Goal: Task Accomplishment & Management: Manage account settings

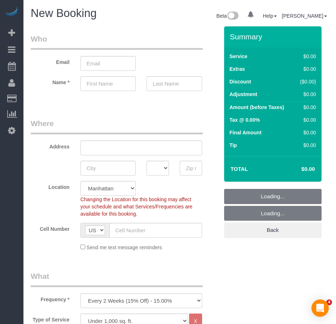
select select "number:89"
select select "number:90"
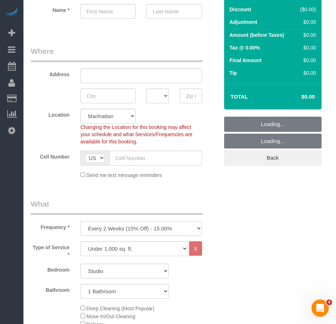
click at [149, 227] on select "One Time Weekly (20% Off) - 20.00% Every 2 Weeks (15% Off) - 15.00% Every 4 Wee…" at bounding box center [142, 228] width 122 height 15
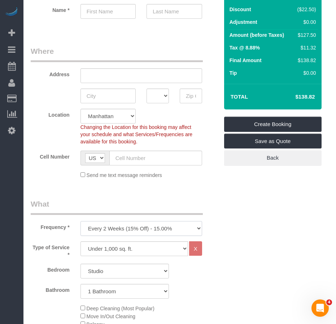
select select "object:1302"
click at [81, 221] on select "One Time Weekly (20% Off) - 20.00% Every 2 Weeks (15% Off) - 15.00% Every 4 Wee…" at bounding box center [142, 228] width 122 height 15
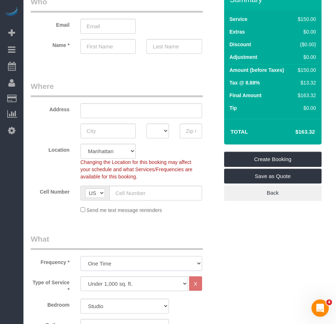
scroll to position [36, 0]
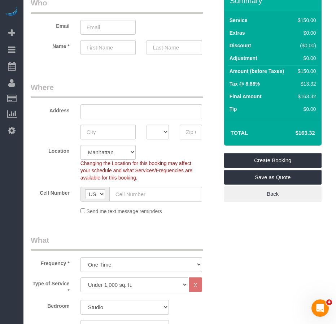
drag, startPoint x: 316, startPoint y: 134, endPoint x: 294, endPoint y: 134, distance: 22.0
click at [294, 134] on td "$163.32" at bounding box center [294, 133] width 47 height 18
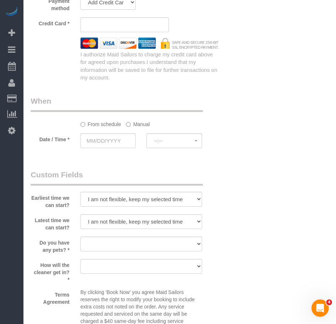
scroll to position [794, 0]
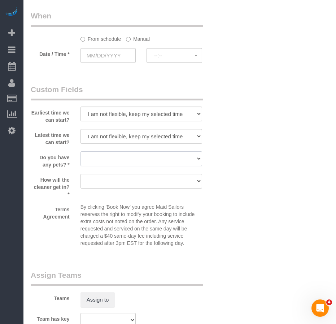
click at [116, 160] on select "Dog Cat None" at bounding box center [142, 158] width 122 height 15
select select "number:15"
click at [81, 151] on select "Dog Cat None" at bounding box center [142, 158] width 122 height 15
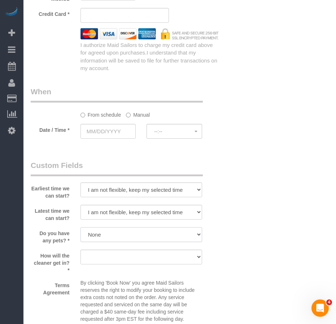
scroll to position [686, 0]
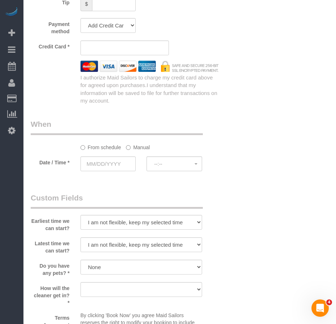
click at [113, 163] on input "text" at bounding box center [109, 163] width 56 height 15
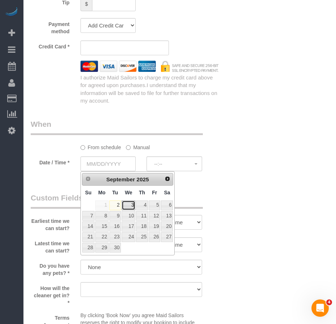
click at [130, 204] on link "3" at bounding box center [129, 205] width 14 height 10
type input "09/03/2025"
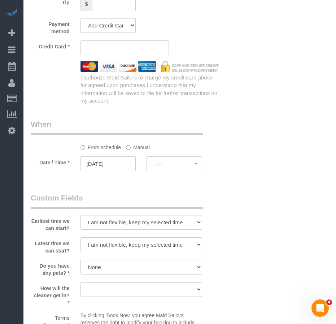
select select "spot1"
click at [171, 165] on span "8:00AM" at bounding box center [174, 164] width 40 height 6
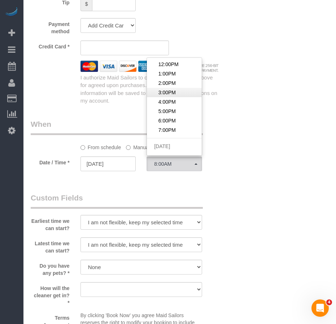
scroll to position [36, 0]
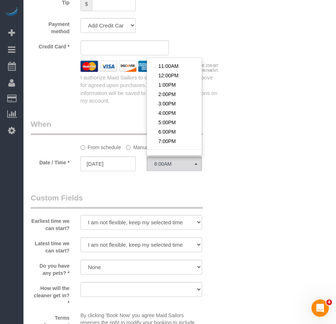
click at [135, 196] on legend "Custom Fields" at bounding box center [117, 200] width 172 height 16
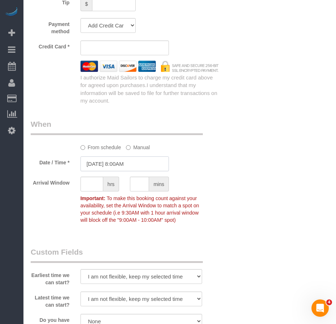
click at [119, 163] on input "09/03/2025 8:00AM" at bounding box center [125, 163] width 88 height 15
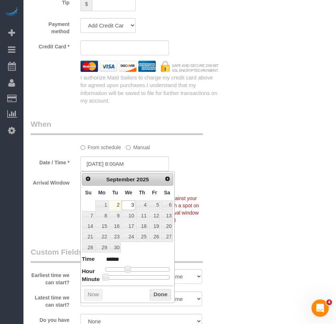
type input "09/03/2025 1:00PM"
type input "******"
click at [142, 269] on div at bounding box center [137, 269] width 65 height 4
type input "09/03/2025 5:00PM"
type input "******"
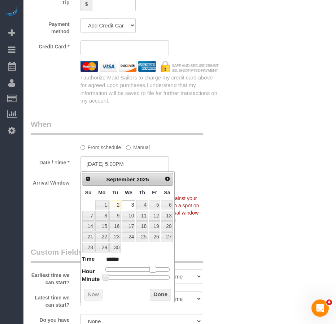
click at [153, 269] on div at bounding box center [137, 269] width 65 height 4
type input "09/03/2025 2:00PM"
type input "******"
click at [145, 270] on div at bounding box center [137, 269] width 65 height 4
type input "09/03/2025 4:00PM"
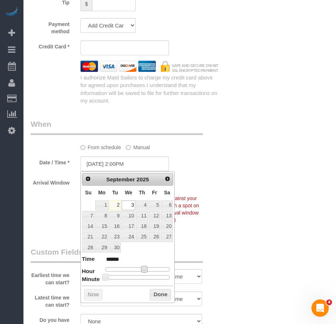
type input "******"
click at [151, 269] on div at bounding box center [137, 269] width 65 height 4
type input "09/03/2025 4:25PM"
type input "******"
click at [134, 277] on div at bounding box center [137, 277] width 65 height 4
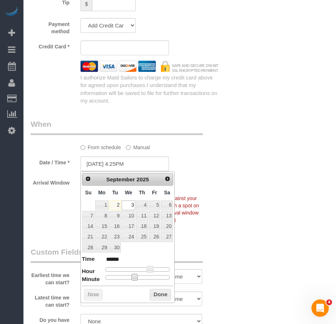
type input "09/03/2025 4:30PM"
type input "******"
click at [139, 277] on div at bounding box center [137, 277] width 65 height 4
click at [158, 295] on button "Done" at bounding box center [160, 295] width 21 height 12
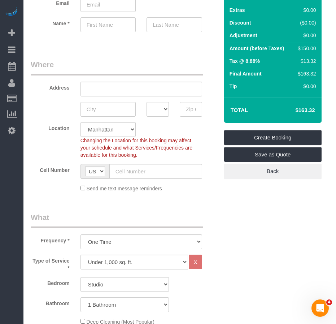
scroll to position [0, 0]
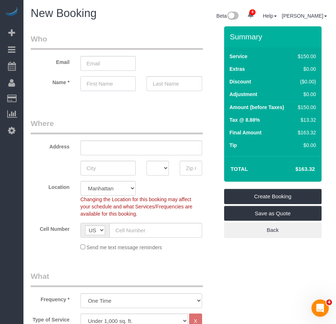
click at [87, 83] on input "text" at bounding box center [109, 83] width 56 height 15
type input "Aurora"
click at [163, 87] on input "text" at bounding box center [175, 83] width 56 height 15
type input "Stone"
click at [96, 59] on input "email" at bounding box center [109, 63] width 56 height 15
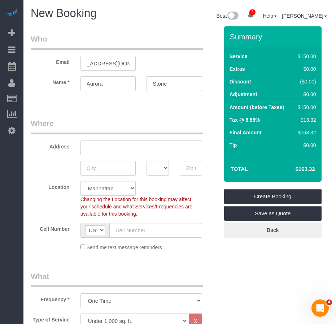
scroll to position [0, 22]
type input "aurorastone24@gmail.com"
click at [88, 155] on sui-booking-address "Address AK AL AR AZ CA CO CT DC DE FL GA HI IA ID IL IN KS KY LA MA MD ME MI MN…" at bounding box center [125, 146] width 188 height 57
click at [89, 149] on input "text" at bounding box center [142, 147] width 122 height 15
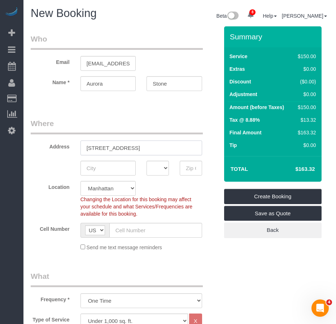
drag, startPoint x: 120, startPoint y: 147, endPoint x: 124, endPoint y: 147, distance: 4.7
click at [124, 147] on input "113 1/2 West 15th Street" at bounding box center [142, 147] width 122 height 15
click at [105, 168] on input "text" at bounding box center [109, 168] width 56 height 15
click at [158, 146] on input "113 1/2 West 15th Street" at bounding box center [142, 147] width 122 height 15
type input "113 1/2 West 15th Street, Apt. BE/BW"
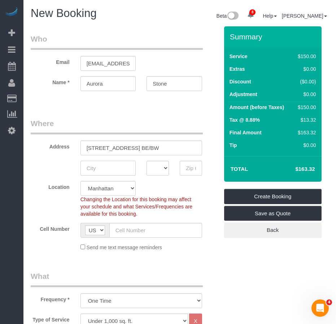
click at [96, 168] on input "text" at bounding box center [109, 168] width 56 height 15
click at [191, 168] on input "text" at bounding box center [191, 168] width 22 height 15
type input "10011"
click at [165, 168] on select "AK AL AR AZ CA CO CT DC DE FL GA HI IA ID IL IN KS KY LA MA MD ME MI MN MO MS M…" at bounding box center [158, 168] width 22 height 15
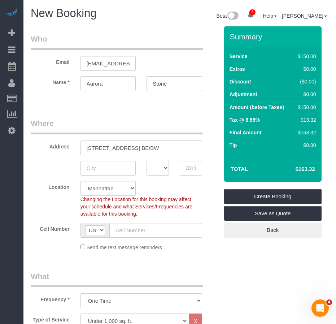
scroll to position [0, 0]
select select "NY"
click at [147, 161] on select "AK AL AR AZ CA CO CT DC DE FL GA HI IA ID IL IN KS KY LA MA MD ME MI MN MO MS M…" at bounding box center [158, 168] width 22 height 15
click at [103, 168] on input "text" at bounding box center [109, 168] width 56 height 15
type input "Manhattan"
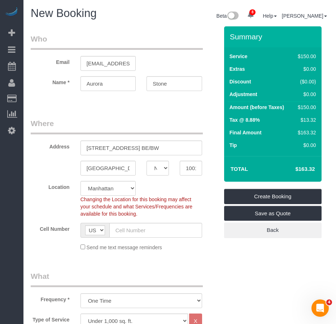
click at [135, 230] on input "text" at bounding box center [155, 230] width 93 height 15
click at [132, 231] on input "text" at bounding box center [155, 230] width 93 height 15
click at [133, 229] on input "text" at bounding box center [155, 230] width 93 height 15
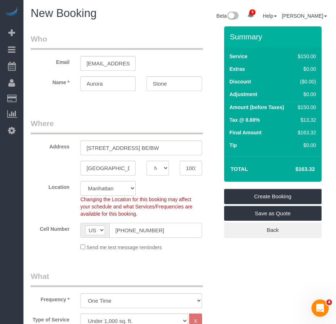
type input "(208) 721-7199"
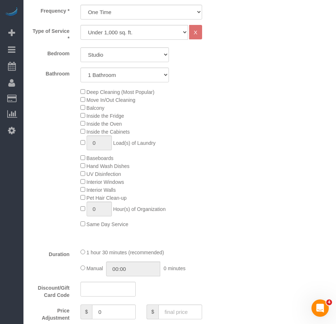
scroll to position [289, 0]
drag, startPoint x: 212, startPoint y: 79, endPoint x: 208, endPoint y: 85, distance: 6.0
click at [212, 79] on div "Bathroom 1 Bathroom 2 Bathrooms" at bounding box center [124, 74] width 199 height 15
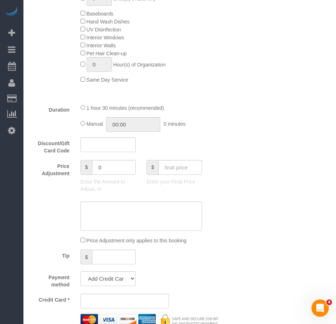
scroll to position [433, 0]
click at [224, 54] on div "Deep Cleaning (Most Popular) Move In/Out Cleaning Balcony Inside the Fridge Ins…" at bounding box center [149, 13] width 149 height 140
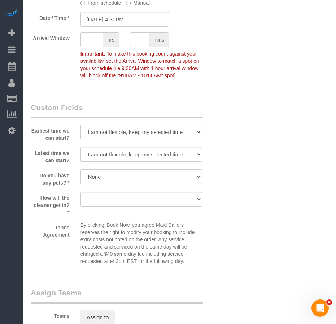
scroll to position [867, 0]
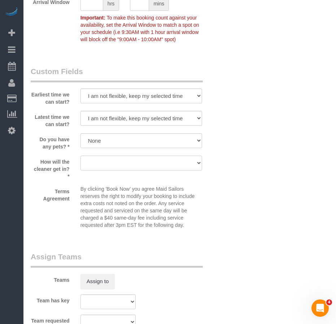
click at [164, 165] on select "We'll let you in. Doorman/Front Desk has the key. Other (Provide details)" at bounding box center [142, 163] width 122 height 15
click at [81, 156] on select "We'll let you in. Doorman/Front Desk has the key. Other (Provide details)" at bounding box center [142, 163] width 122 height 15
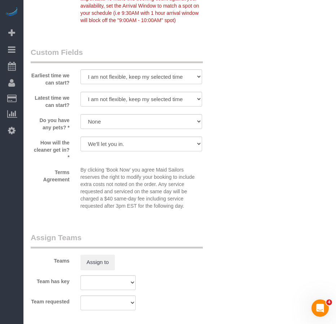
scroll to position [903, 0]
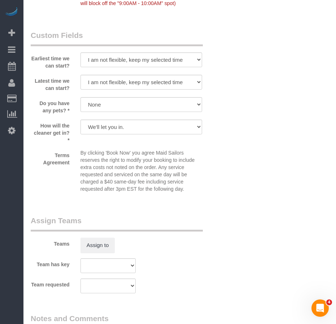
click at [156, 125] on select "We'll let you in. Doorman/Front Desk has the key. Other (Provide details)" at bounding box center [142, 127] width 122 height 15
select select "number:7"
click at [81, 120] on select "We'll let you in. Doorman/Front Desk has the key. Other (Provide details)" at bounding box center [142, 127] width 122 height 15
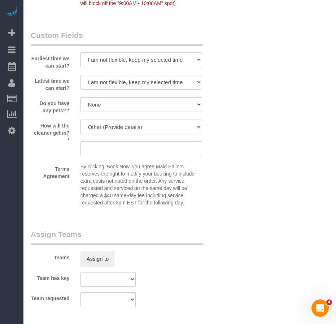
click at [125, 150] on input "text" at bounding box center [142, 148] width 122 height 15
click at [171, 272] on div "Team has key 000- Donna Mercado 000 - Partnerships 000 - TEAM JOB 1 - Abdoulaye…" at bounding box center [124, 279] width 199 height 15
click at [156, 145] on input "Buzz the client's name" at bounding box center [142, 148] width 122 height 15
click at [143, 150] on input "Buzz the client's name nd they will let you in" at bounding box center [142, 148] width 122 height 15
type input "Buzz the client's name and they will let you in"
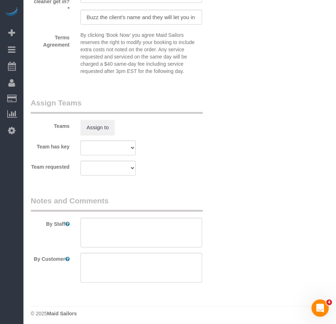
scroll to position [1038, 0]
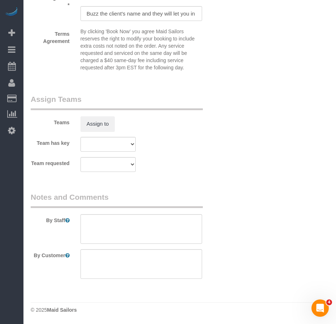
click at [102, 259] on textarea at bounding box center [142, 264] width 122 height 30
paste textarea "floors bathroom green products nonabrasive scrubbing"
click at [158, 266] on textarea at bounding box center [142, 264] width 122 height 30
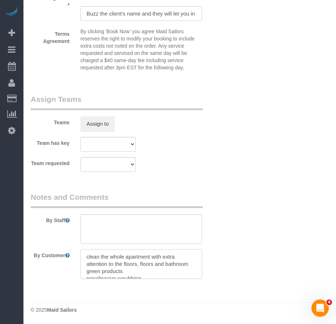
click at [143, 264] on textarea at bounding box center [142, 264] width 122 height 30
click at [126, 269] on textarea at bounding box center [142, 264] width 122 height 30
click at [174, 272] on textarea at bounding box center [142, 264] width 122 height 30
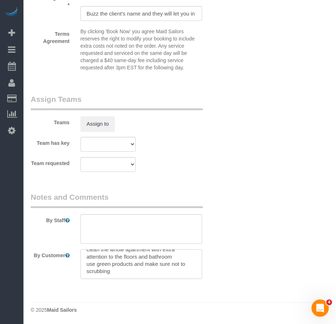
drag, startPoint x: 145, startPoint y: 258, endPoint x: 192, endPoint y: 258, distance: 46.6
click at [192, 258] on textarea at bounding box center [142, 264] width 122 height 30
click at [154, 272] on textarea at bounding box center [142, 264] width 122 height 30
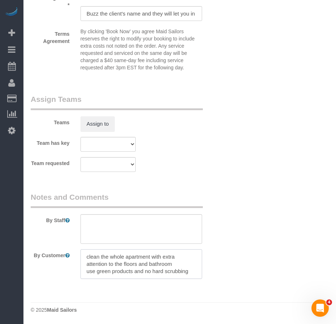
type textarea "clean the whole apartment with extra attention to the floors and bathroom use g…"
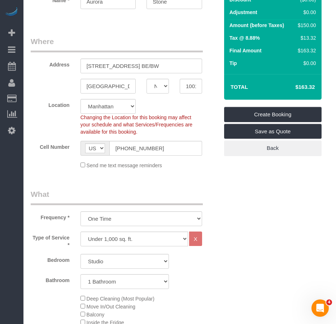
scroll to position [63, 0]
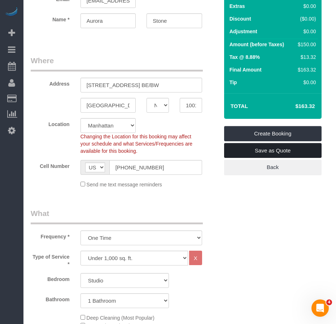
click at [251, 151] on link "Save as Quote" at bounding box center [273, 150] width 98 height 15
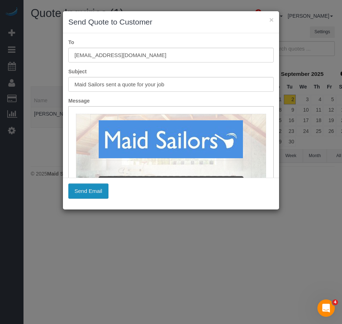
click at [89, 194] on button "Send Email" at bounding box center [88, 190] width 40 height 15
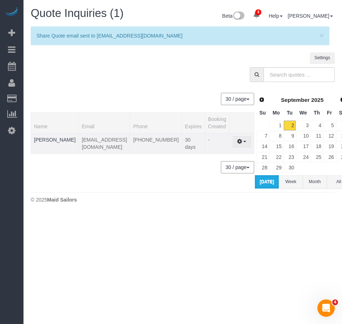
click at [243, 142] on span "button" at bounding box center [244, 141] width 3 height 1
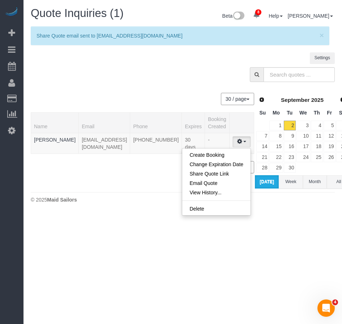
click at [116, 214] on body "8 Beta Your Notifications You have 0 alerts × You have 1 to charge for 08/30/20…" at bounding box center [171, 162] width 342 height 324
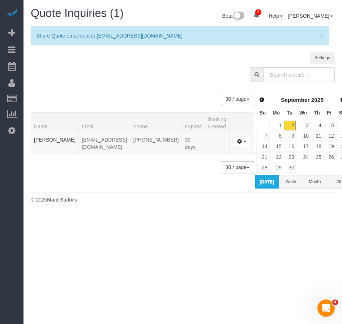
click at [97, 228] on body "8 Beta Your Notifications You have 0 alerts × You have 1 to charge for 08/30/20…" at bounding box center [171, 162] width 342 height 324
click at [120, 209] on div "Quote Inquiries (1) Beta 8 Your Notifications You have 0 alerts × You have 1 to…" at bounding box center [182, 107] width 318 height 214
drag, startPoint x: 62, startPoint y: 141, endPoint x: 124, endPoint y: 140, distance: 62.1
click at [124, 140] on td "aurorastone24@gmail.com" at bounding box center [104, 143] width 51 height 21
copy td "aurorastone24@gmail.com"
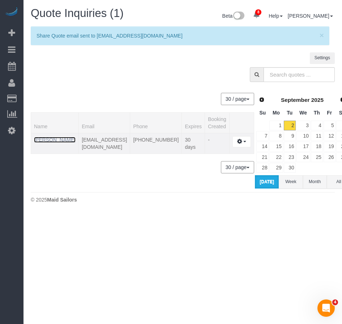
click at [39, 141] on link "Aurora Stone" at bounding box center [55, 140] width 42 height 6
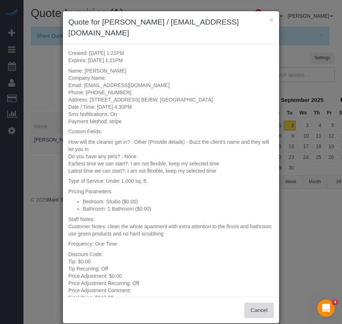
drag, startPoint x: 262, startPoint y: 298, endPoint x: 243, endPoint y: 291, distance: 20.3
click at [261, 303] on button "Cancel" at bounding box center [258, 310] width 29 height 15
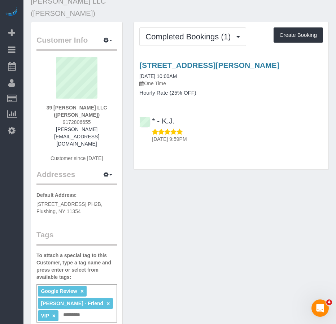
scroll to position [36, 0]
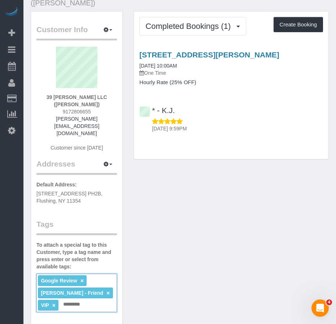
click at [78, 300] on input "text" at bounding box center [73, 304] width 25 height 9
type input "*"
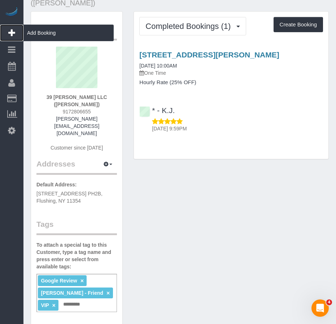
click at [31, 33] on span "Add Booking" at bounding box center [68, 33] width 90 height 17
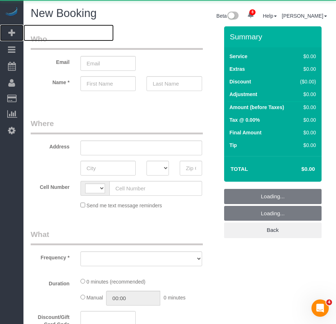
select select "number:89"
select select "number:90"
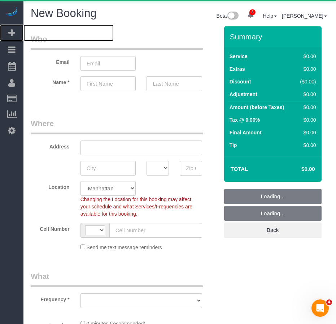
select select "string:[GEOGRAPHIC_DATA]"
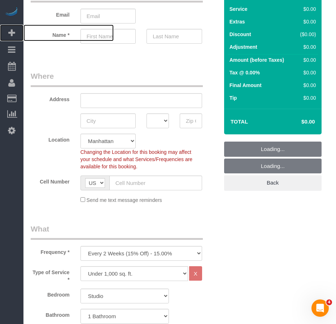
scroll to position [144, 0]
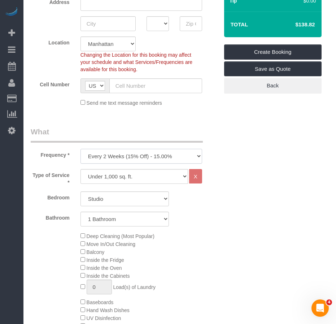
click at [135, 160] on select "One Time Weekly (20% Off) - 20.00% Every 2 Weeks (15% Off) - 15.00% Every 4 Wee…" at bounding box center [142, 156] width 122 height 15
select select "object:2413"
click at [81, 149] on select "One Time Weekly (20% Off) - 20.00% Every 2 Weeks (15% Off) - 15.00% Every 4 Wee…" at bounding box center [142, 156] width 122 height 15
click at [115, 196] on select "Studio 1 Bedroom 2 Bedrooms 3 Bedrooms" at bounding box center [125, 198] width 88 height 15
select select "1"
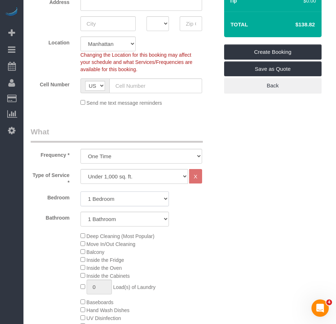
click at [81, 191] on select "Studio 1 Bedroom 2 Bedrooms 3 Bedrooms" at bounding box center [125, 198] width 88 height 15
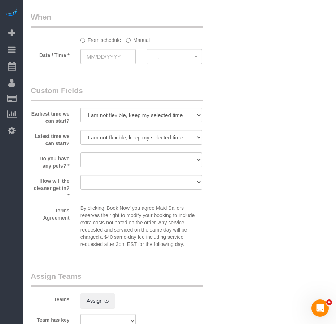
scroll to position [794, 0]
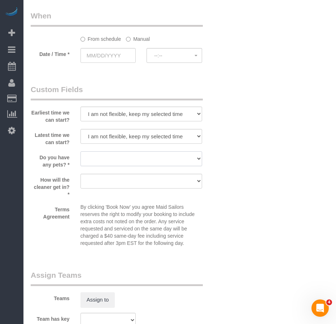
click at [116, 161] on select "Dog Cat None" at bounding box center [142, 158] width 122 height 15
select select "number:15"
click at [81, 151] on select "Dog Cat None" at bounding box center [142, 158] width 122 height 15
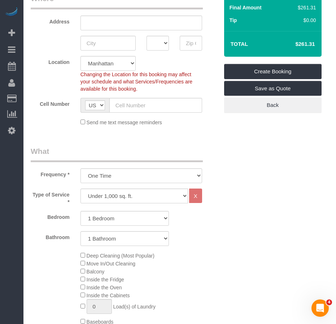
scroll to position [108, 0]
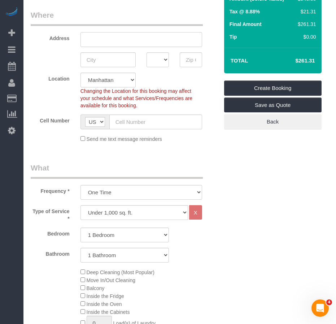
click at [91, 44] on input "text" at bounding box center [142, 39] width 122 height 15
paste input "111 Varick St, Apt 9C"
click at [129, 40] on input "111 Varick St, Apt 9C" at bounding box center [142, 39] width 122 height 15
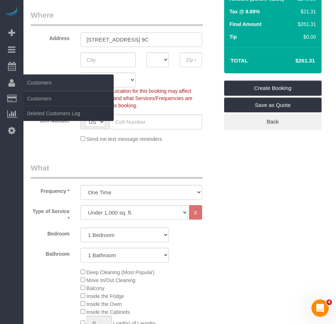
type input "111 Varick St, Apt. 9C"
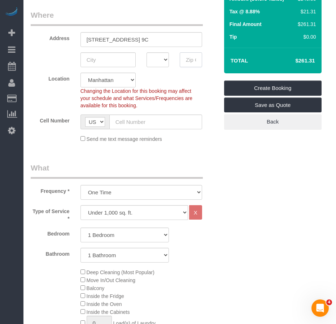
click at [187, 62] on input "text" at bounding box center [191, 59] width 22 height 15
paste input "10013"
type input "10013"
click at [115, 62] on input "text" at bounding box center [109, 59] width 56 height 15
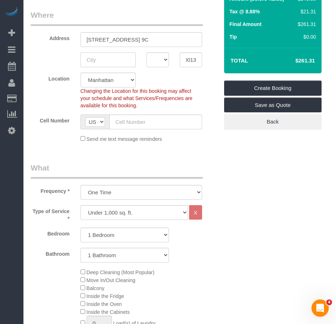
scroll to position [0, 0]
type input "New York"
click at [151, 62] on select "AK AL AR AZ CA CO CT DC DE FL GA HI IA ID IL IN KS KY LA MA MD ME MI MN MO MS M…" at bounding box center [158, 59] width 22 height 15
select select "NY"
click at [147, 52] on select "AK AL AR AZ CA CO CT DC DE FL GA HI IA ID IL IN KS KY LA MA MD ME MI MN MO MS M…" at bounding box center [158, 59] width 22 height 15
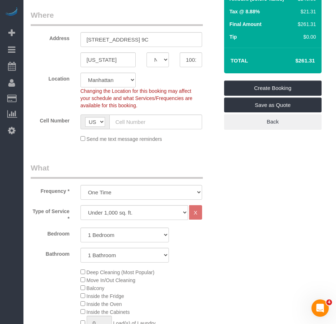
click at [133, 81] on select "Manhattan Austin Boston Bronx Brooklyn Charlotte Denver New Jersey Portland Que…" at bounding box center [109, 80] width 56 height 15
click at [133, 79] on select "Manhattan Austin Boston Bronx Brooklyn Charlotte Denver New Jersey Portland Que…" at bounding box center [109, 80] width 56 height 15
click at [125, 124] on input "text" at bounding box center [155, 121] width 93 height 15
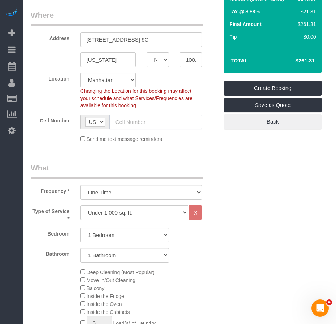
paste input "(332) 281-0844"
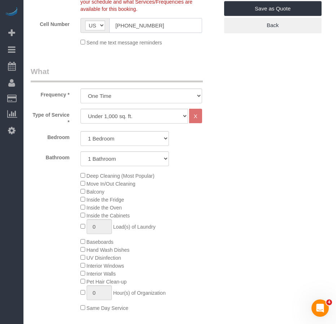
scroll to position [217, 0]
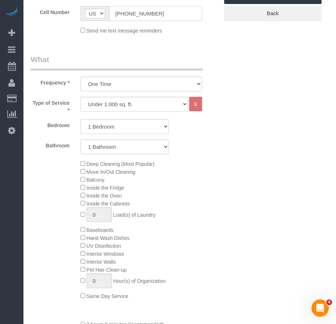
type input "(332) 281-0844"
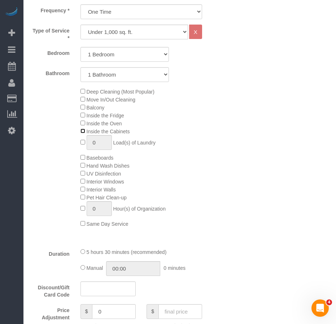
scroll to position [253, 0]
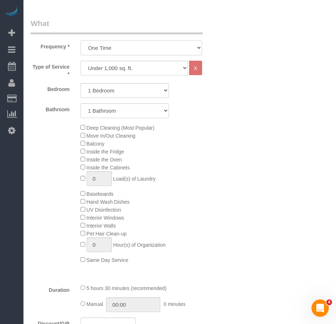
click at [148, 52] on select "One Time Weekly (20% Off) - 20.00% Every 2 Weeks (15% Off) - 15.00% Every 4 Wee…" at bounding box center [142, 47] width 122 height 15
click at [211, 159] on div "Deep Cleaning (Most Popular) Move In/Out Cleaning Balcony Inside the Fridge Ins…" at bounding box center [149, 194] width 149 height 140
click at [183, 69] on select "Under 1,000 sq. ft. 1,001 - 1,500 sq. ft. 1,500+ sq. ft. Custom Cleaning Office…" at bounding box center [135, 68] width 108 height 15
select select "213"
click at [81, 61] on select "Under 1,000 sq. ft. 1,001 - 1,500 sq. ft. 1,500+ sq. ft. Custom Cleaning Office…" at bounding box center [135, 68] width 108 height 15
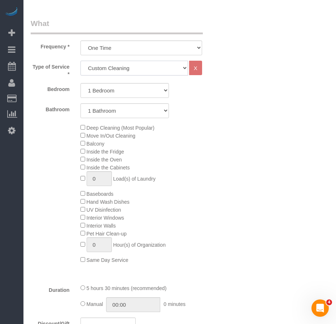
select select "1"
select select "120"
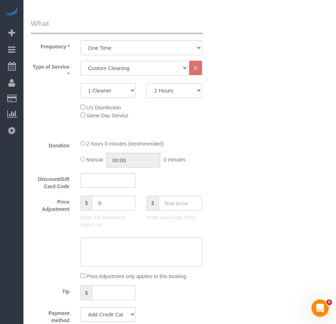
click at [131, 91] on select "1 Cleaner 2 Cleaners 3 Cleaners 4 Cleaners 5 Cleaners" at bounding box center [109, 90] width 56 height 15
select select "3"
click at [81, 83] on select "1 Cleaner 2 Cleaners 3 Cleaners 4 Cleaners 5 Cleaners" at bounding box center [109, 90] width 56 height 15
click at [174, 91] on select "2 Hours 2.5 Hours 3 Hours 3.5 Hours 4 Hours 4.5 Hours 5 Hours 5.5 Hours 6 Hours…" at bounding box center [175, 90] width 56 height 15
select select "240"
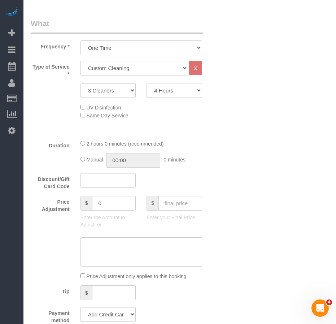
click at [147, 83] on select "2 Hours 2.5 Hours 3 Hours 3.5 Hours 4 Hours 4.5 Hours 5 Hours 5.5 Hours 6 Hours…" at bounding box center [175, 90] width 56 height 15
click at [234, 171] on div "Who Email Name * Where Address 111 Varick St, Apt. 9C New York AK AL AR AZ CA C…" at bounding box center [180, 323] width 298 height 1098
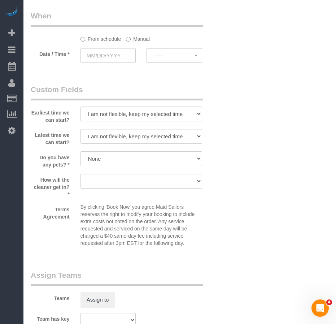
scroll to position [826, 0]
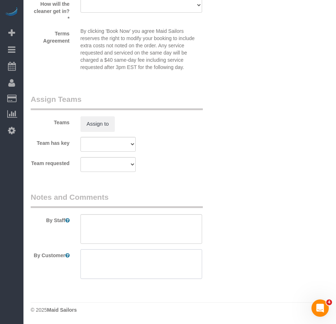
click at [109, 258] on textarea at bounding box center [142, 264] width 122 height 30
paste textarea "super deep cleaning 1bedx1bath 800sqft fridge, oven and cabinets, baseboards an…"
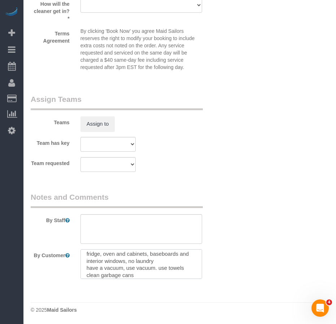
click at [139, 275] on textarea at bounding box center [142, 264] width 122 height 30
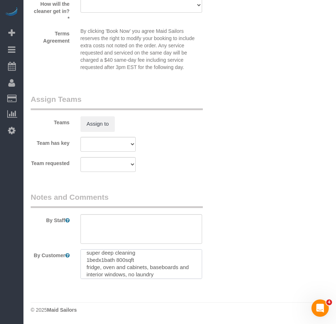
scroll to position [0, 0]
drag, startPoint x: 138, startPoint y: 264, endPoint x: 80, endPoint y: 264, distance: 57.4
click at [81, 264] on textarea at bounding box center [142, 264] width 122 height 30
click at [142, 256] on textarea at bounding box center [142, 264] width 122 height 30
click at [100, 256] on textarea at bounding box center [142, 264] width 122 height 30
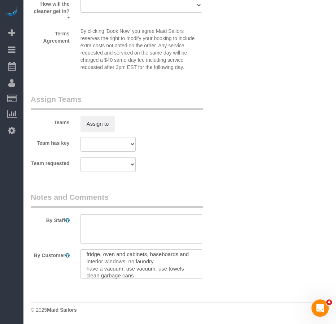
scroll to position [14, 0]
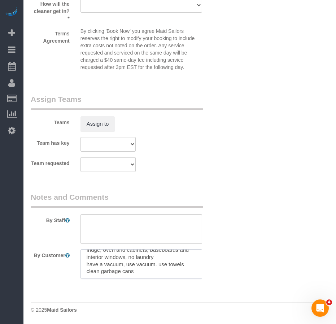
click at [156, 258] on textarea at bounding box center [142, 264] width 122 height 30
click at [106, 272] on textarea at bounding box center [142, 264] width 122 height 30
click at [138, 272] on textarea at bounding box center [142, 264] width 122 height 30
click at [135, 269] on textarea at bounding box center [142, 264] width 122 height 30
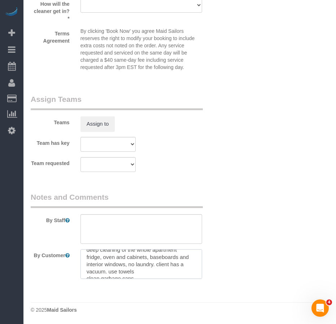
scroll to position [14, 0]
drag, startPoint x: 139, startPoint y: 272, endPoint x: 85, endPoint y: 271, distance: 53.8
click at [85, 271] on textarea at bounding box center [142, 264] width 122 height 30
click at [129, 257] on textarea at bounding box center [142, 264] width 122 height 30
paste textarea "clean garbage cans"
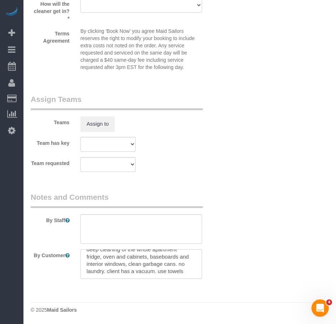
click at [107, 267] on textarea at bounding box center [142, 264] width 122 height 30
click at [150, 267] on textarea at bounding box center [142, 264] width 122 height 30
drag, startPoint x: 149, startPoint y: 265, endPoint x: 123, endPoint y: 265, distance: 25.6
click at [123, 265] on textarea at bounding box center [142, 264] width 122 height 30
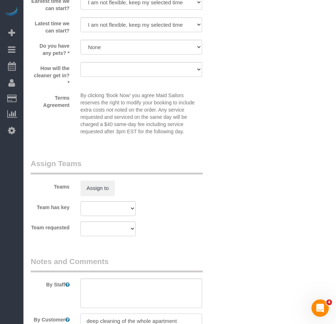
scroll to position [754, 0]
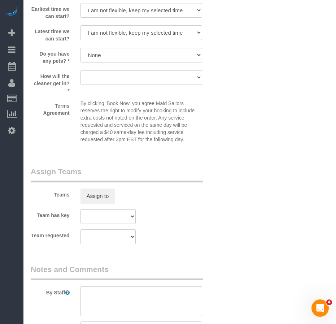
type textarea "deep cleaning of the whole apartment fridge, oven and cabinets, baseboards and …"
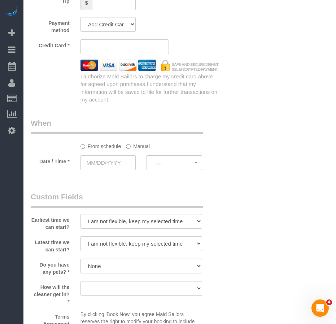
scroll to position [537, 0]
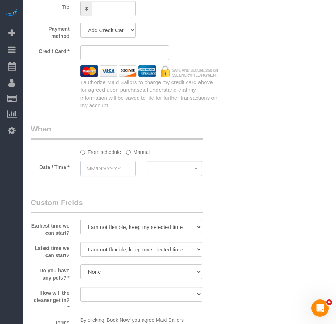
click at [111, 171] on input "text" at bounding box center [109, 168] width 56 height 15
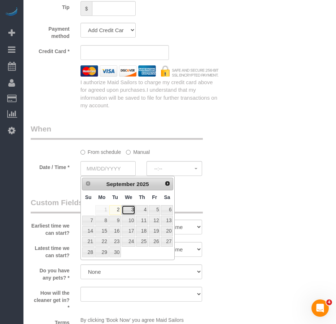
click at [130, 210] on link "3" at bounding box center [129, 210] width 14 height 10
type input "[DATE]"
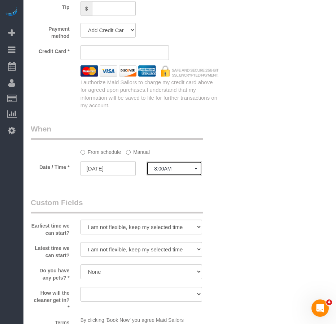
click at [170, 169] on span "8:00AM" at bounding box center [174, 169] width 40 height 6
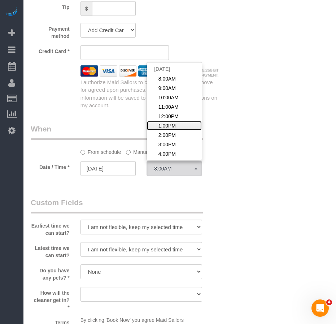
click at [174, 124] on span "1:00PM" at bounding box center [167, 125] width 17 height 7
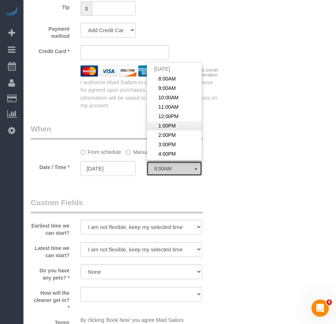
select select "spot6"
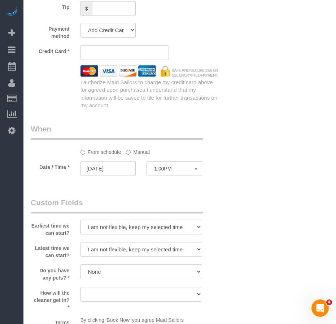
click at [220, 197] on div "Who Email Name * Where Address 111 Varick St, Apt. 9C New York AK AL AR AZ CA C…" at bounding box center [124, 38] width 199 height 1098
click at [265, 163] on div "Who Email Name * Where Address 111 Varick St, Apt. 9C New York AK AL AR AZ CA C…" at bounding box center [180, 38] width 298 height 1098
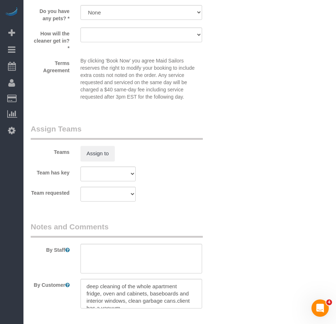
scroll to position [826, 0]
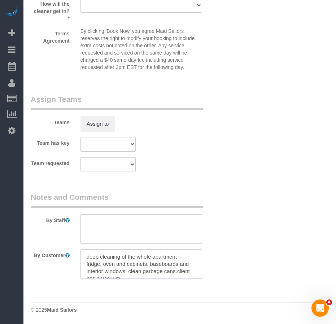
drag, startPoint x: 87, startPoint y: 264, endPoint x: 100, endPoint y: 266, distance: 12.8
click at [87, 264] on textarea at bounding box center [142, 264] width 122 height 30
click at [119, 265] on textarea at bounding box center [142, 264] width 122 height 30
click at [157, 265] on textarea at bounding box center [142, 264] width 122 height 30
click at [144, 270] on textarea at bounding box center [142, 264] width 122 height 30
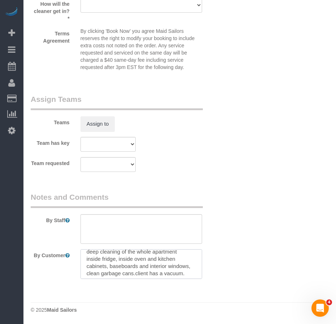
scroll to position [0, 0]
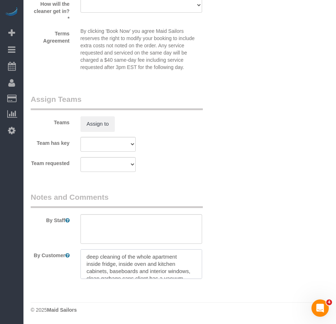
type textarea "deep cleaning of the whole apartment inside fridge, inside oven and kitchen cab…"
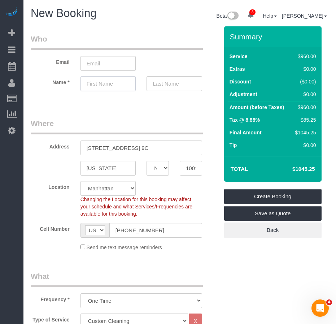
click at [101, 85] on input "text" at bounding box center [109, 83] width 56 height 15
paste input "Oren Maddahi"
click at [103, 85] on input "Oren Maddahi" at bounding box center [109, 83] width 56 height 15
type input "Oren"
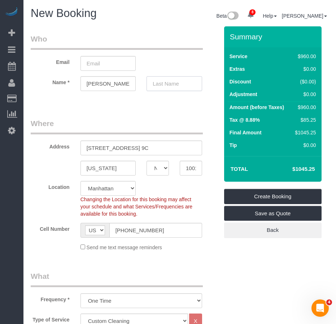
click at [172, 83] on input "text" at bounding box center [175, 83] width 56 height 15
paste input "Maddahi"
type input "Maddahi"
click at [94, 65] on input "email" at bounding box center [109, 63] width 56 height 15
paste input "coreysumpterii@gmail.com"
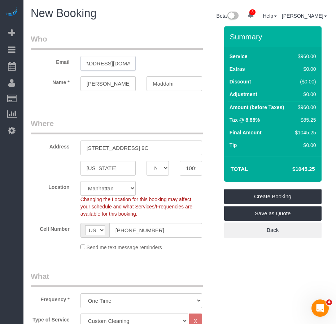
scroll to position [36, 0]
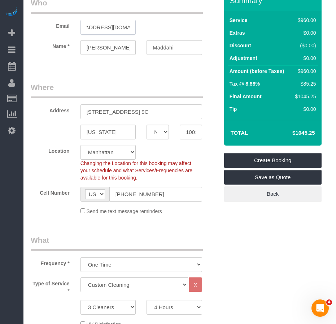
type input "coreysumpterii@gmail.com"
drag, startPoint x: 156, startPoint y: 194, endPoint x: 114, endPoint y: 193, distance: 41.9
click at [114, 193] on input "(332) 281-0844" at bounding box center [155, 194] width 93 height 15
select select "spot64"
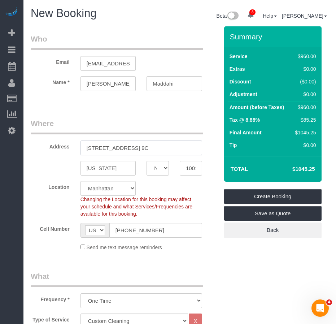
click at [117, 150] on input "111 Varick St, Apt. 9C" at bounding box center [142, 147] width 122 height 15
type input "111 Varick Street, Apt. 9C"
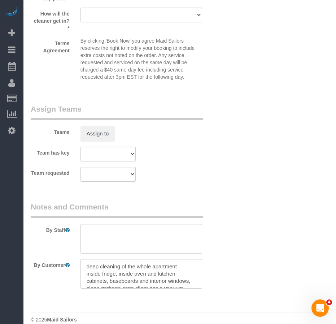
scroll to position [826, 0]
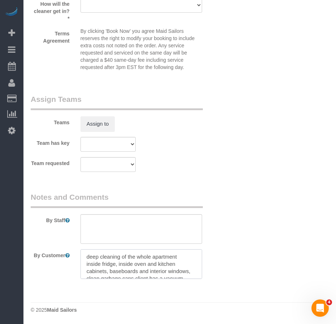
drag, startPoint x: 179, startPoint y: 258, endPoint x: 199, endPoint y: 263, distance: 20.3
click at [179, 258] on textarea at bounding box center [142, 264] width 122 height 30
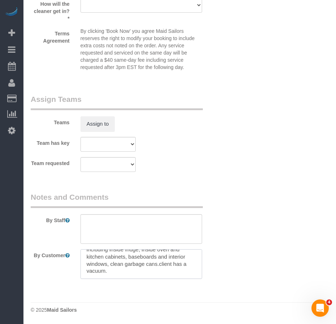
type textarea "deep cleaning of the whole apartment including inside fridge, inside oven and k…"
drag, startPoint x: 266, startPoint y: 263, endPoint x: 263, endPoint y: 262, distance: 3.7
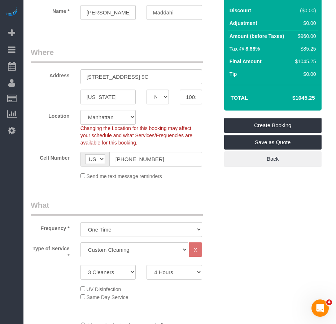
scroll to position [68, 0]
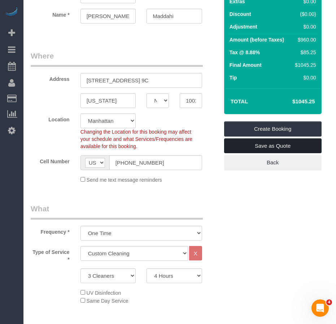
click at [256, 143] on link "Save as Quote" at bounding box center [273, 145] width 98 height 15
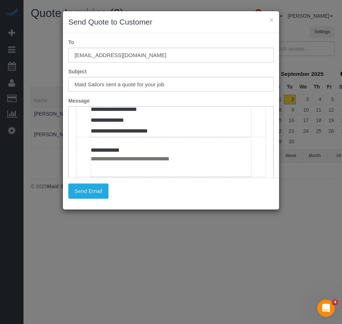
scroll to position [361, 0]
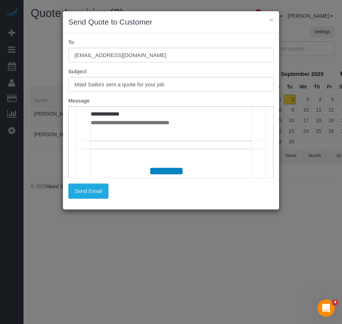
drag, startPoint x: 157, startPoint y: 126, endPoint x: 88, endPoint y: 129, distance: 69.4
click at [88, 101] on td "**********" at bounding box center [171, 21] width 190 height 160
click at [92, 100] on td "**********" at bounding box center [171, 20] width 160 height 159
click at [158, 100] on td "**********" at bounding box center [171, 20] width 160 height 159
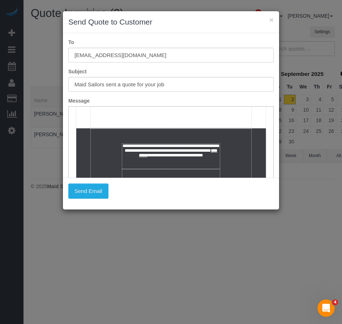
scroll to position [499, 0]
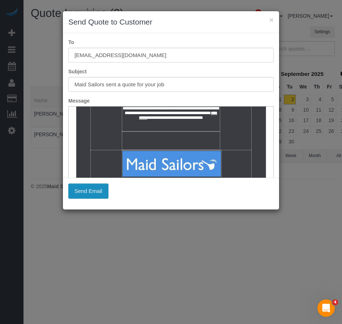
click at [88, 193] on button "Send Email" at bounding box center [88, 190] width 40 height 15
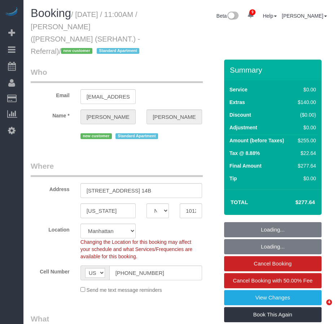
select select "NY"
select select "1"
select select "spot1"
select select "number:58"
select select "number:72"
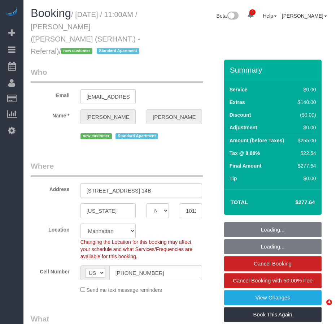
select select "number:15"
select select "number:5"
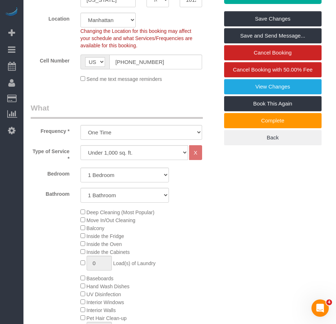
scroll to position [217, 0]
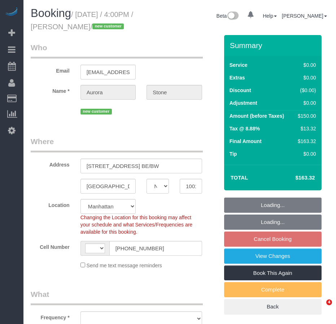
select select "NY"
select select "string:[GEOGRAPHIC_DATA]"
select select "string:stripe-pm_1S2z6t4VGloSiKo7CLNzo8hE"
select select "object:800"
select select "spot1"
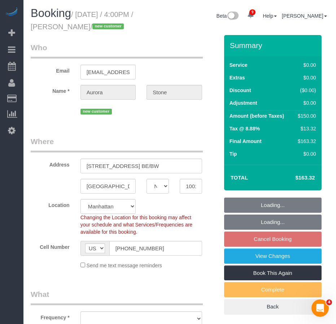
select select "number:89"
select select "number:90"
select select "number:15"
select select "number:7"
select select "object:990"
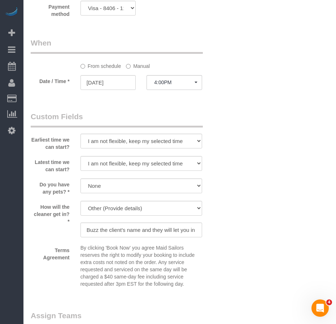
scroll to position [686, 0]
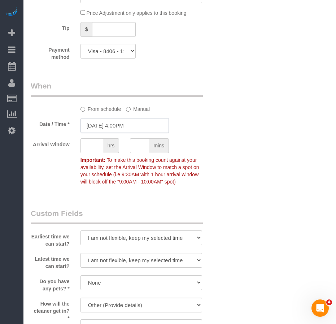
click at [133, 125] on input "09/03/2025 4:00PM" at bounding box center [125, 125] width 88 height 15
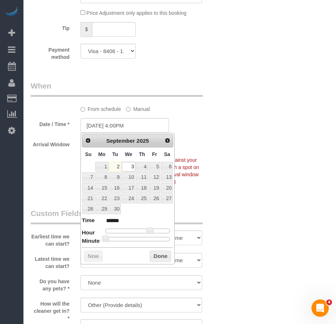
type input "09/03/2025 4:30PM"
type input "******"
click at [138, 238] on div at bounding box center [137, 239] width 65 height 4
click at [157, 256] on button "Done" at bounding box center [160, 257] width 21 height 12
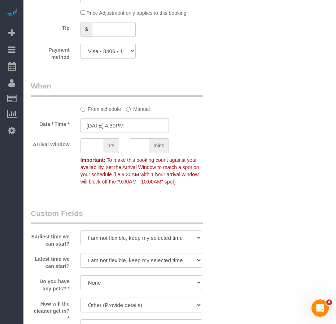
click at [267, 218] on div "Who Email aurorastone24@gmail.com Name * Aurora Stone new customer Where Addres…" at bounding box center [180, 15] width 298 height 1332
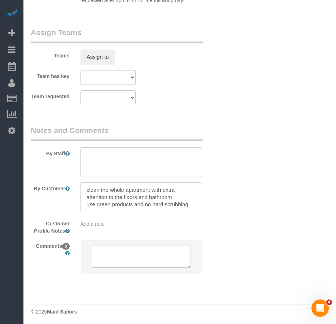
scroll to position [1068, 0]
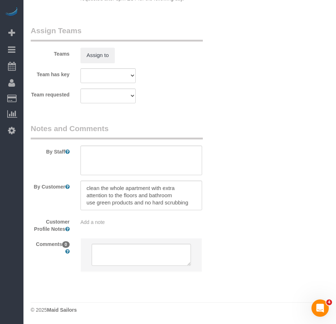
click at [131, 222] on div "Add a note" at bounding box center [142, 221] width 122 height 7
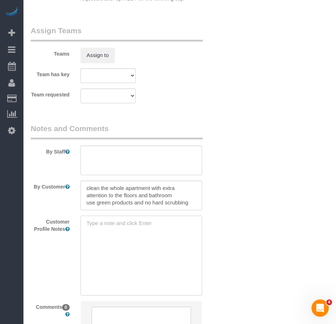
click at [130, 222] on textarea at bounding box center [142, 256] width 122 height 80
paste textarea "https://www.trulia.com/home/113-1-2-w-15th-st-bwbe-new-york-ny-10011-2081869120"
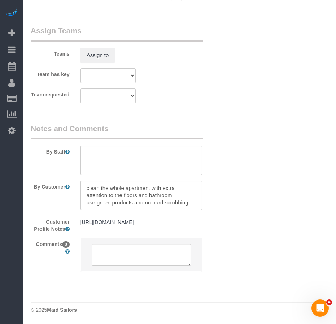
scroll to position [1072, 0]
click at [160, 225] on pre "https://www.trulia.com/home/113-1-2-w-15th-st-bwbe-new-york-ny-10011-2081869120" at bounding box center [142, 221] width 122 height 7
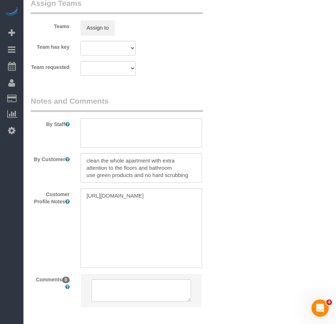
scroll to position [1108, 0]
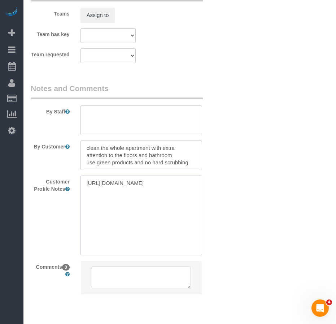
click at [188, 191] on textarea "https://www.trulia.com/home/113-1-2-w-15th-st-bwbe-new-york-ny-10011-2081869120" at bounding box center [142, 216] width 122 height 80
type textarea "https://www.trulia.com/home/113-1-2-w-15th-st-bwbe-new-york-ny-10011-2081869120…"
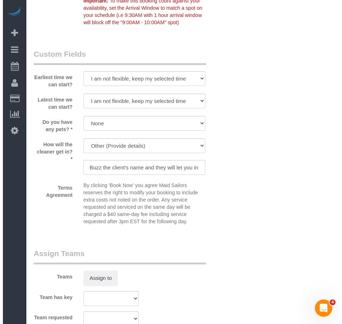
scroll to position [867, 0]
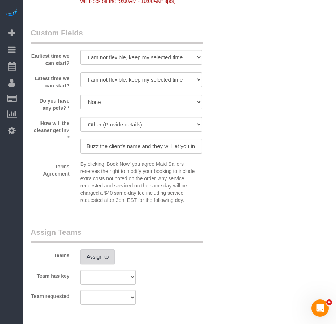
click at [101, 259] on button "Assign to" at bounding box center [98, 256] width 35 height 15
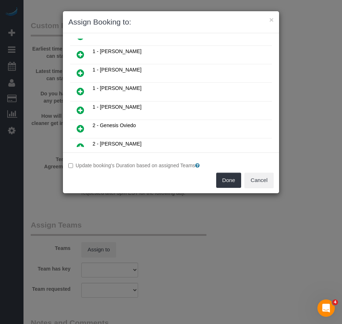
scroll to position [217, 0]
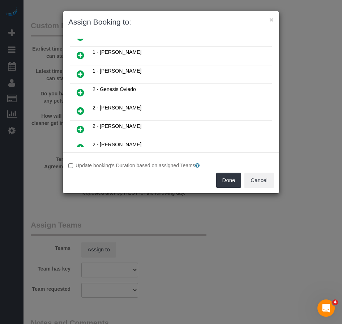
click at [80, 129] on icon at bounding box center [81, 129] width 8 height 9
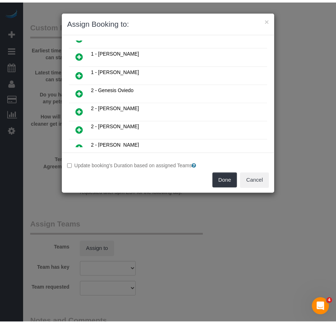
scroll to position [234, 0]
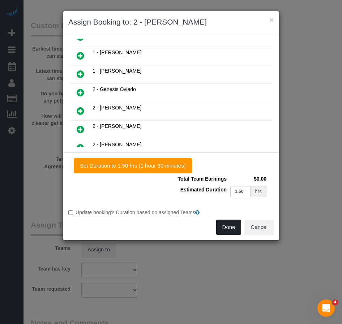
click at [228, 230] on button "Done" at bounding box center [228, 227] width 25 height 15
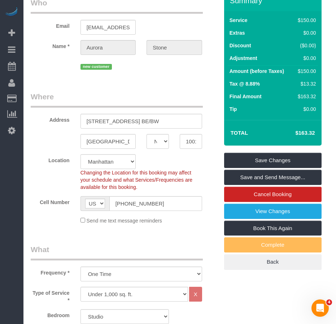
scroll to position [3, 0]
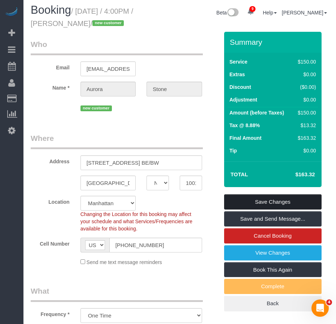
click at [269, 199] on link "Save Changes" at bounding box center [273, 201] width 98 height 15
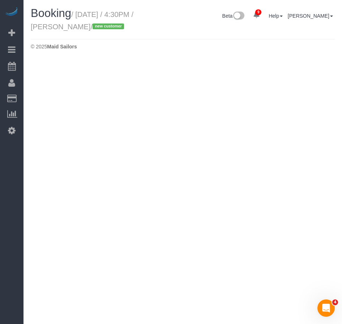
select select "NY"
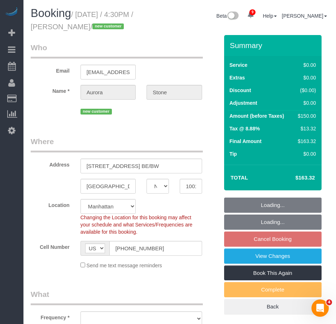
select select "string:stripe-pm_1S2z6t4VGloSiKo7CLNzo8hE"
select select "object:4463"
select select "number:89"
select select "number:90"
select select "number:15"
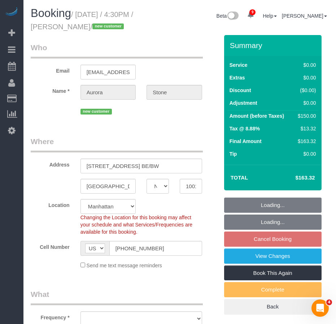
select select "number:7"
select select "object:5127"
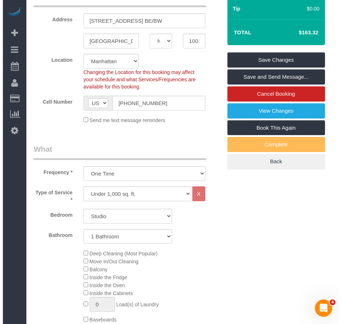
scroll to position [144, 0]
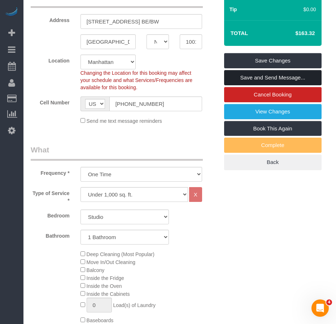
click at [265, 77] on link "Save and Send Message..." at bounding box center [273, 77] width 98 height 15
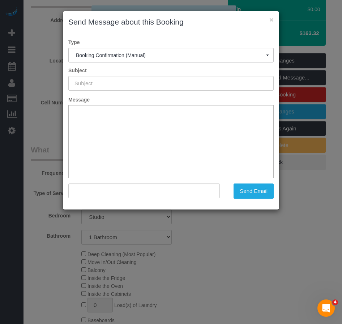
type input "Cleaning Confirmed for 09/03/2025 at 4:30pm"
type input ""Aurora Stone" <aurorastone24@gmail.com>"
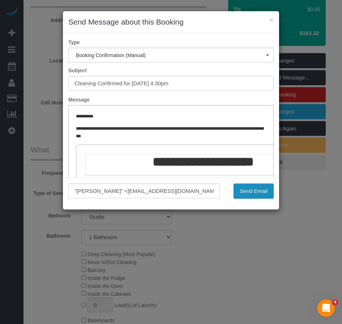
click at [248, 192] on button "Send Email" at bounding box center [253, 190] width 40 height 15
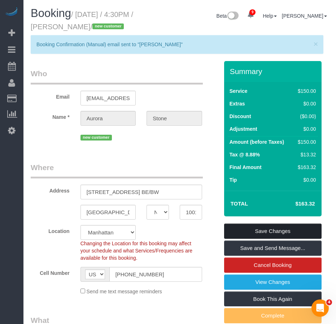
click at [261, 231] on link "Save Changes" at bounding box center [273, 231] width 98 height 15
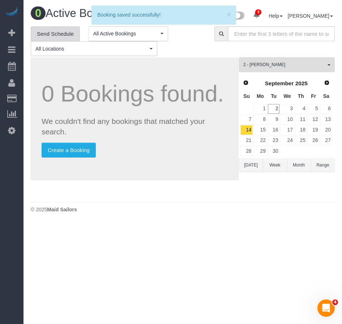
click at [54, 31] on link "Send Schedule" at bounding box center [55, 33] width 49 height 15
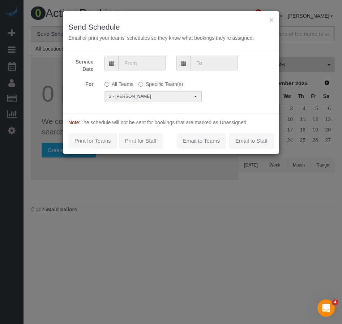
click at [139, 64] on input "text" at bounding box center [141, 63] width 47 height 15
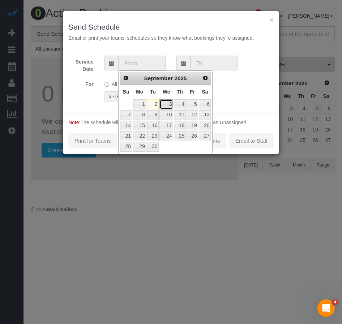
click at [166, 105] on link "3" at bounding box center [166, 104] width 14 height 10
type input "09/03/2025"
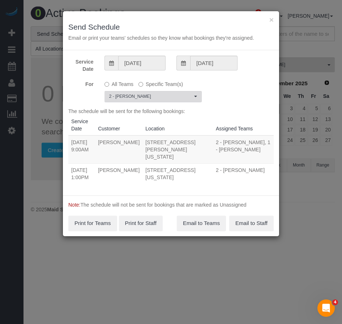
click at [179, 94] on span "2 - Marilu Quintero" at bounding box center [150, 97] width 83 height 6
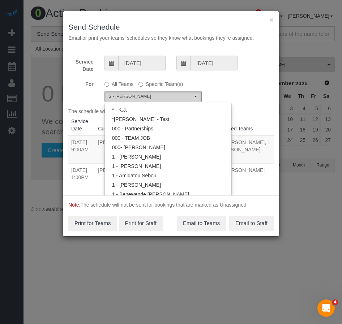
scroll to position [464, 0]
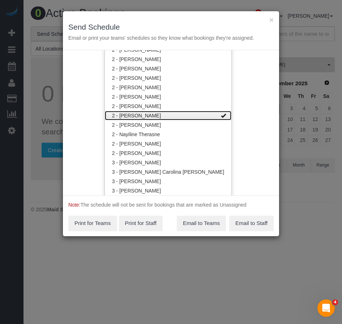
click at [192, 115] on link "2 - Marilu Quintero" at bounding box center [168, 115] width 126 height 9
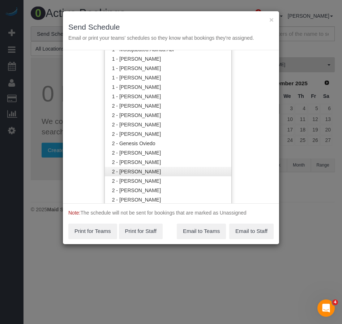
scroll to position [361, 0]
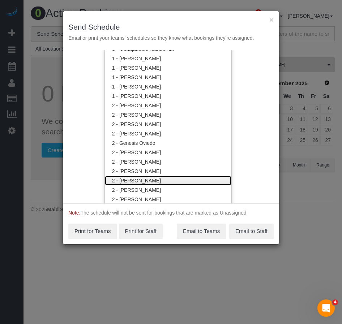
click at [155, 179] on link "2 - Katherine Poveda" at bounding box center [168, 180] width 126 height 9
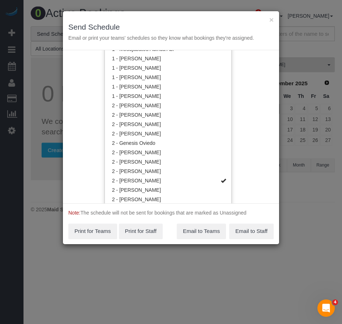
click at [227, 185] on div "Service Date 09/03/2025 09/03/2025 For All Teams Specific Team(s) 2 - Katherine…" at bounding box center [171, 126] width 216 height 153
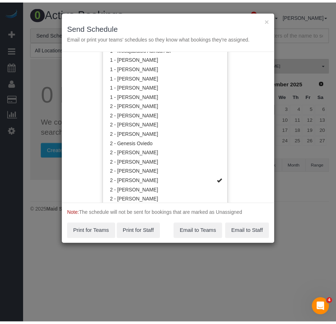
scroll to position [0, 0]
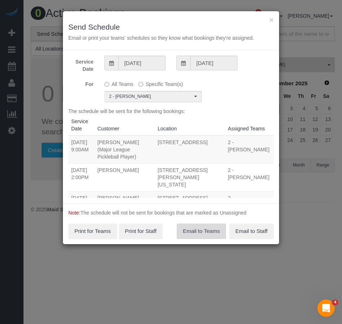
click at [199, 233] on button "Email to Teams" at bounding box center [201, 231] width 49 height 15
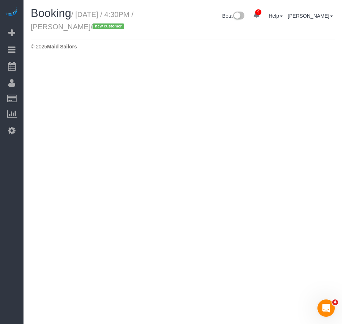
select select "NY"
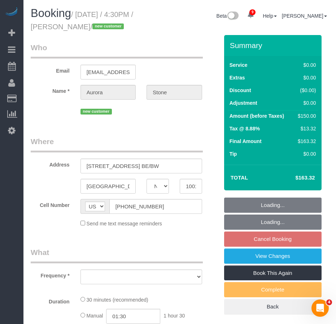
select select "number:89"
select select "number:90"
select select "number:15"
select select "number:7"
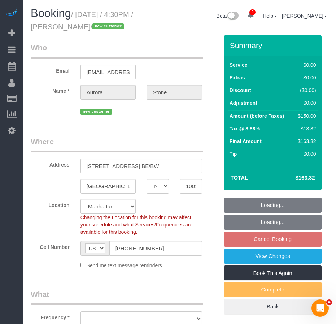
select select "string:stripe-pm_1S2z6t4VGloSiKo7CLNzo8hE"
select select "object:7115"
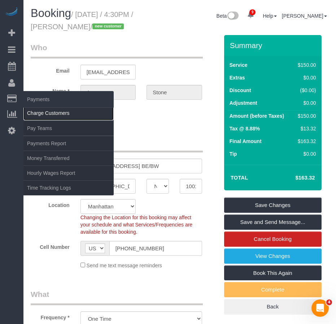
click at [45, 111] on link "Charge Customers" at bounding box center [68, 113] width 90 height 14
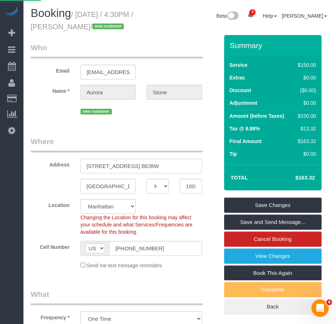
select select
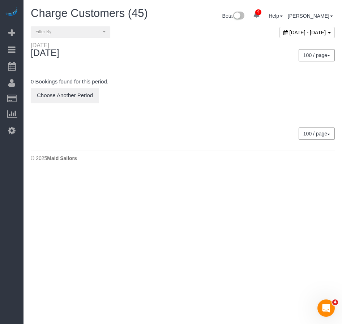
click at [279, 35] on div "September 02, 2025 - September 02, 2025" at bounding box center [306, 33] width 55 height 12
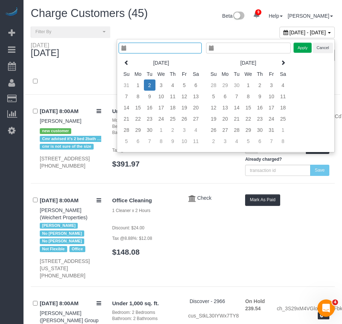
type input "**********"
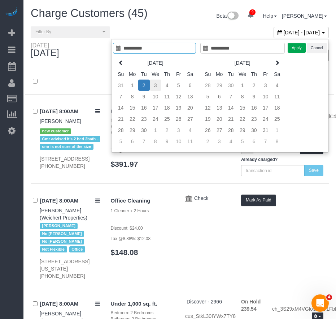
type input "**********"
click at [153, 86] on td "3" at bounding box center [156, 84] width 12 height 11
type input "**********"
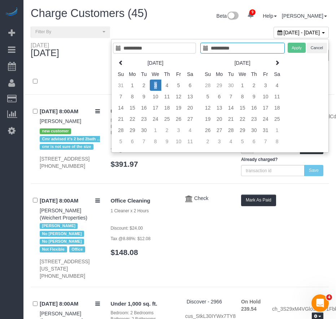
click at [153, 86] on td "3" at bounding box center [156, 84] width 12 height 11
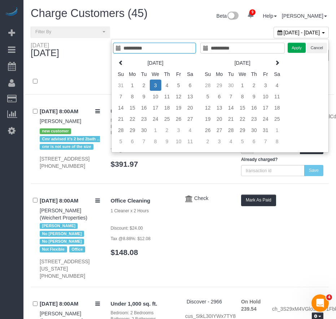
type input "**********"
drag, startPoint x: 294, startPoint y: 47, endPoint x: 261, endPoint y: 41, distance: 34.2
click at [294, 47] on button "Apply" at bounding box center [297, 48] width 18 height 10
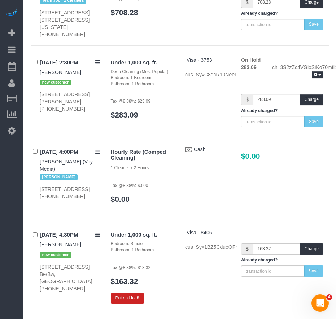
scroll to position [3936, 0]
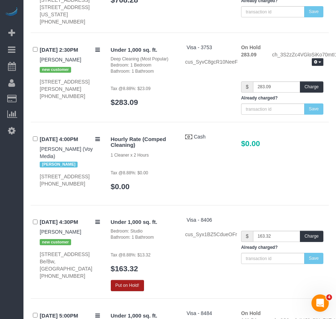
click at [130, 280] on button "Put on Hold!" at bounding box center [127, 285] width 33 height 11
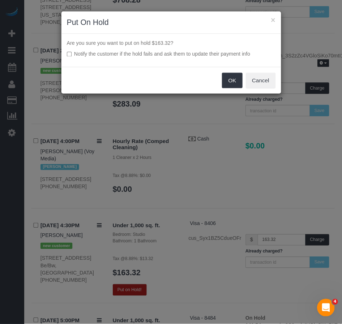
scroll to position [3902, 0]
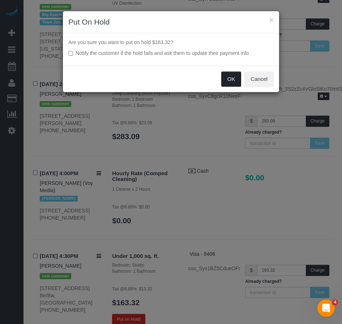
click at [227, 80] on button "OK" at bounding box center [231, 79] width 20 height 15
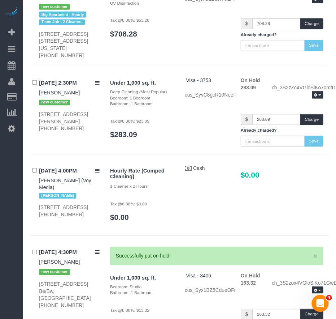
scroll to position [3936, 0]
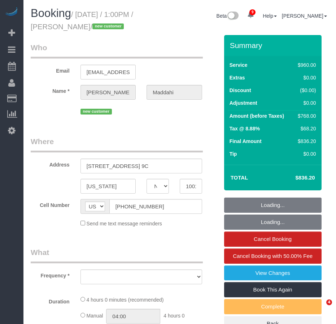
select select "NY"
select select "string:stripe-pm_1S2zVL4VGloSiKo7eBxNEqnQ"
select select "number:89"
select select "number:90"
select select "number:13"
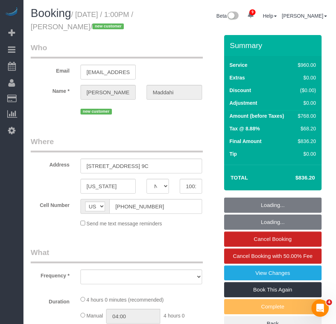
select select "number:5"
select select "object:846"
select select "spot1"
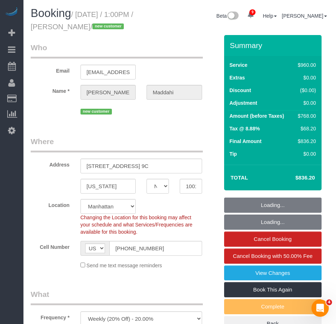
select select "3"
select select "240"
select select "object:1380"
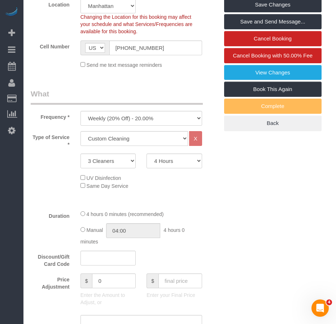
scroll to position [98, 0]
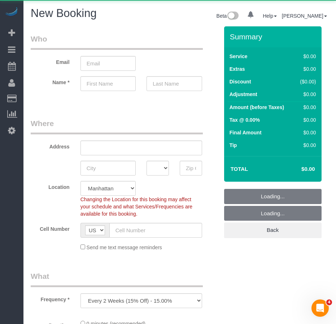
select select "number:89"
select select "number:90"
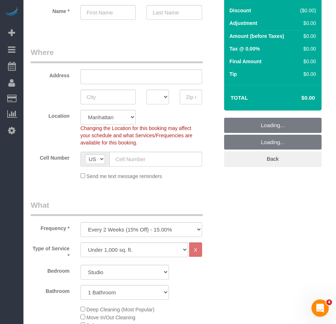
scroll to position [72, 0]
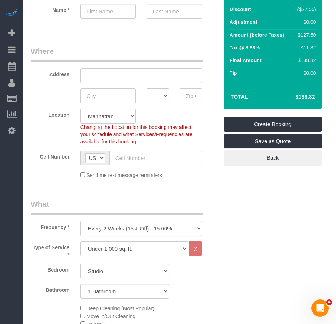
click at [140, 228] on select "One Time Weekly (20% Off) - 20.00% Every 2 Weeks (15% Off) - 15.00% Every 4 Wee…" at bounding box center [142, 228] width 122 height 15
select select "object:1284"
click at [81, 221] on select "One Time Weekly (20% Off) - 20.00% Every 2 Weeks (15% Off) - 15.00% Every 4 Wee…" at bounding box center [142, 228] width 122 height 15
click at [204, 280] on div "Bedroom Studio 1 Bedroom 2 Bedrooms 3 Bedrooms Bathroom 1 Bathroom 2 Bathrooms" at bounding box center [125, 281] width 188 height 35
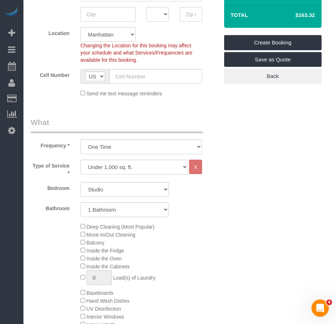
scroll to position [181, 0]
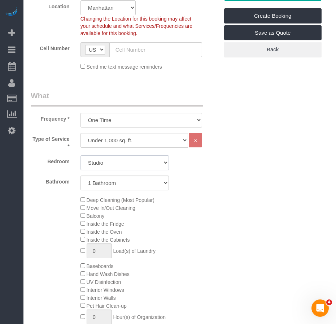
click at [165, 161] on select "Studio 1 Bedroom 2 Bedrooms 3 Bedrooms" at bounding box center [125, 162] width 88 height 15
click at [81, 155] on select "Studio 1 Bedroom 2 Bedrooms 3 Bedrooms" at bounding box center [125, 162] width 88 height 15
click at [166, 164] on select "Studio 1 Bedroom 2 Bedrooms 3 Bedrooms" at bounding box center [125, 162] width 88 height 15
select select "2"
click at [81, 155] on select "Studio 1 Bedroom 2 Bedrooms 3 Bedrooms" at bounding box center [125, 162] width 88 height 15
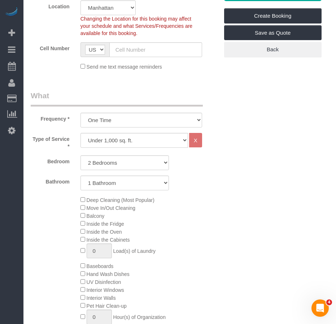
click at [189, 224] on div "Deep Cleaning (Most Popular) Move In/Out Cleaning Balcony Inside the Fridge Ins…" at bounding box center [149, 266] width 149 height 140
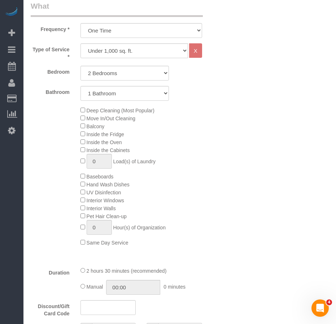
scroll to position [253, 0]
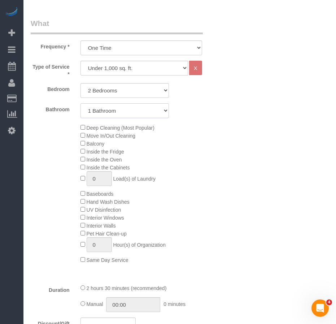
click at [161, 111] on select "1 Bathroom 2 Bathrooms" at bounding box center [125, 110] width 88 height 15
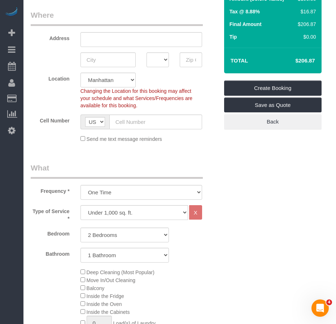
scroll to position [0, 0]
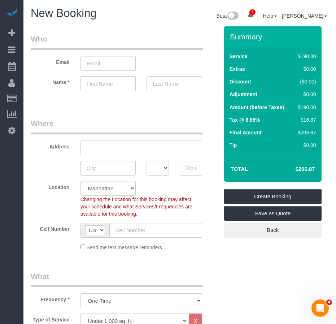
click at [102, 148] on input "text" at bounding box center [142, 147] width 122 height 15
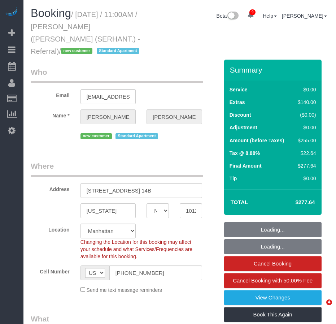
select select "NY"
select select "number:58"
select select "number:72"
select select "number:15"
select select "number:5"
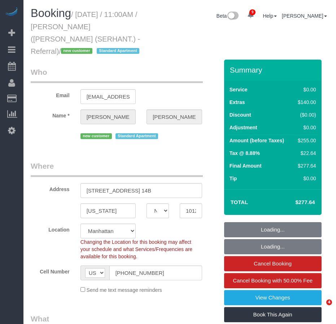
select select "object:1004"
select select "1"
select select "spot1"
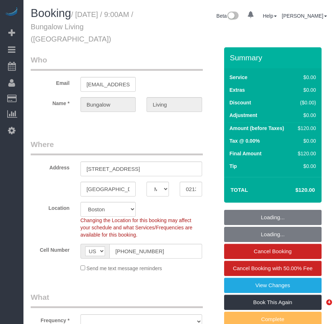
select select "MA"
select select "object:682"
select select "spot1"
select select "number:89"
select select "number:90"
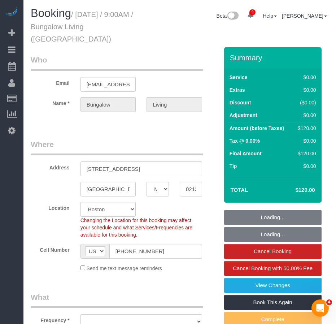
select select "number:15"
select select "number:7"
select select "number:21"
select select "object:1004"
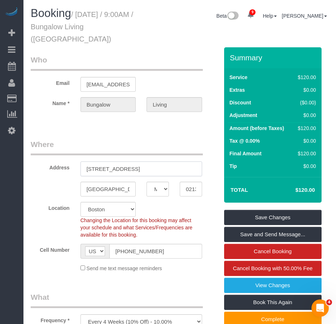
drag, startPoint x: 128, startPoint y: 157, endPoint x: 157, endPoint y: 157, distance: 29.6
click at [157, 161] on input "[STREET_ADDRESS]" at bounding box center [142, 168] width 122 height 15
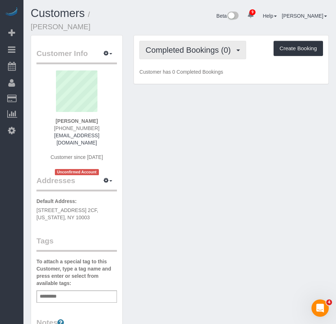
click at [196, 52] on span "Completed Bookings (0)" at bounding box center [190, 50] width 89 height 9
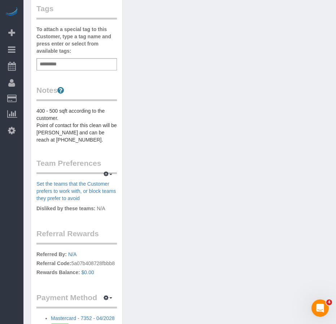
scroll to position [285, 0]
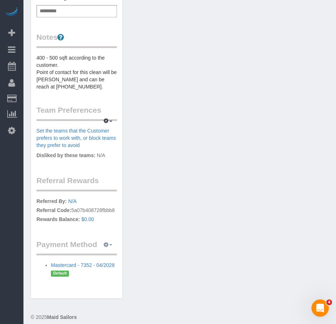
click at [110, 239] on button "button" at bounding box center [108, 244] width 18 height 11
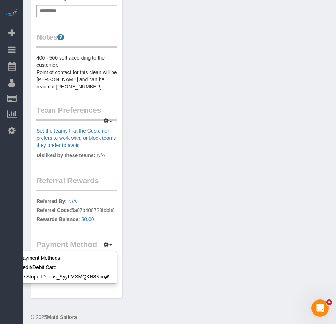
click at [142, 284] on div "Customer Info Edit Contact Info Send Message Email Preferences Special Sales Ta…" at bounding box center [179, 28] width 309 height 556
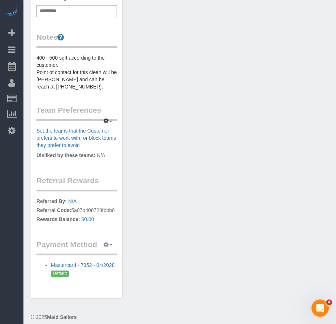
click at [112, 244] on span "button" at bounding box center [110, 244] width 3 height 1
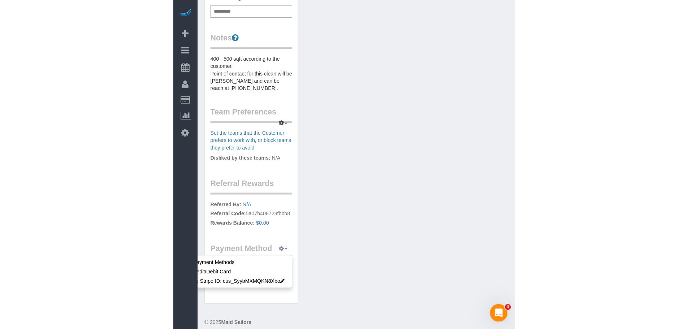
scroll to position [221, 0]
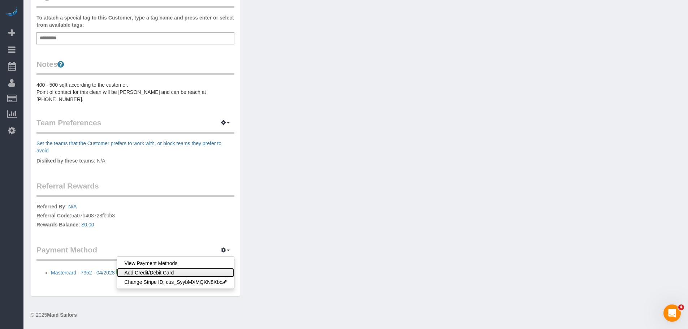
click at [162, 273] on link "Add Credit/Debit Card" at bounding box center [175, 272] width 117 height 9
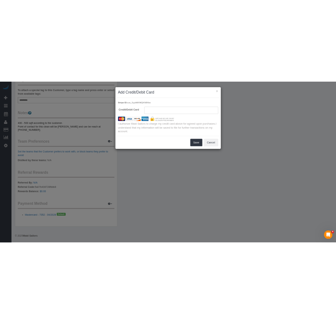
scroll to position [213, 0]
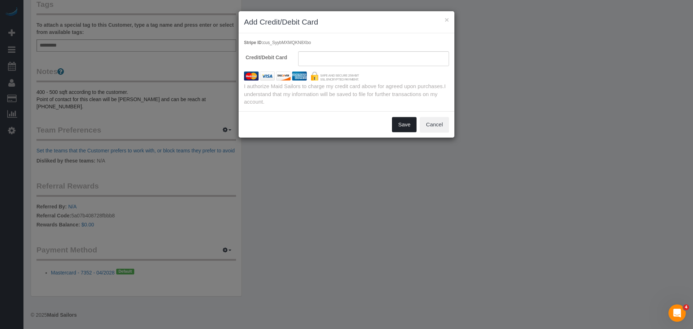
click at [336, 126] on button "Save" at bounding box center [404, 124] width 25 height 15
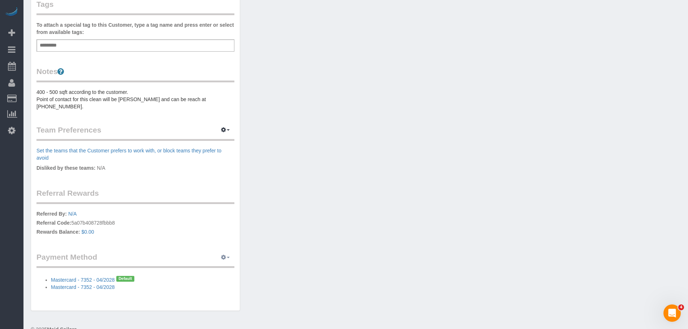
click at [226, 259] on icon "button" at bounding box center [223, 257] width 5 height 4
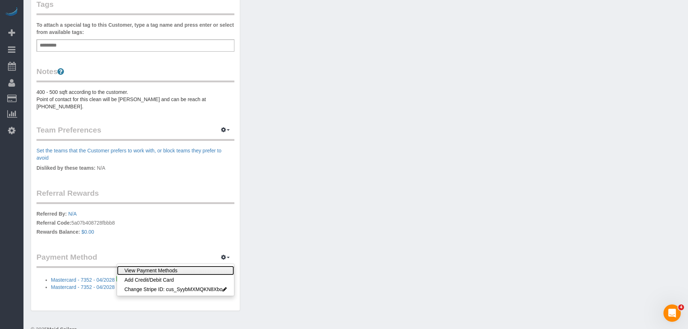
click at [176, 272] on link "View Payment Methods" at bounding box center [175, 270] width 117 height 9
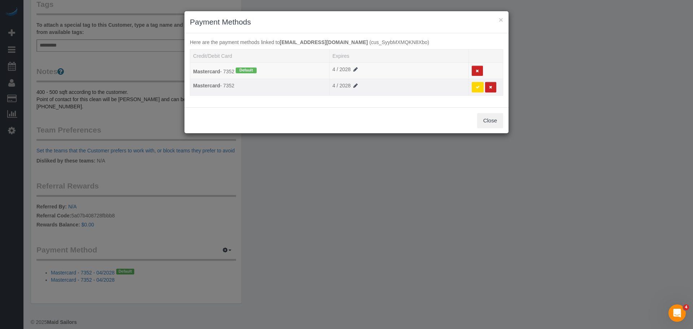
click at [336, 89] on button at bounding box center [478, 87] width 12 height 10
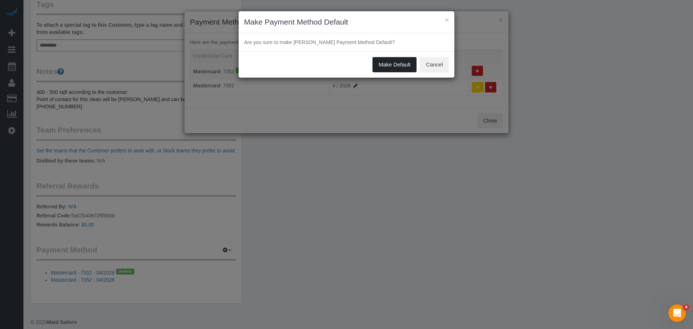
click at [336, 64] on button "Make Default" at bounding box center [395, 64] width 44 height 15
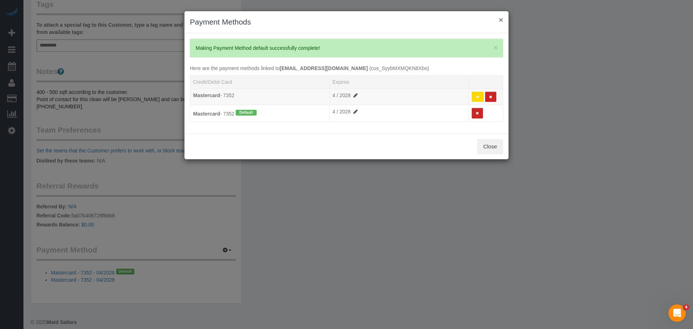
drag, startPoint x: 501, startPoint y: 21, endPoint x: 406, endPoint y: 75, distance: 108.7
click at [336, 60] on sui-modal "× Payment Methods × Making Payment Method default successfully complete! Here a…" at bounding box center [347, 85] width 324 height 148
click at [336, 96] on icon at bounding box center [490, 97] width 3 height 4
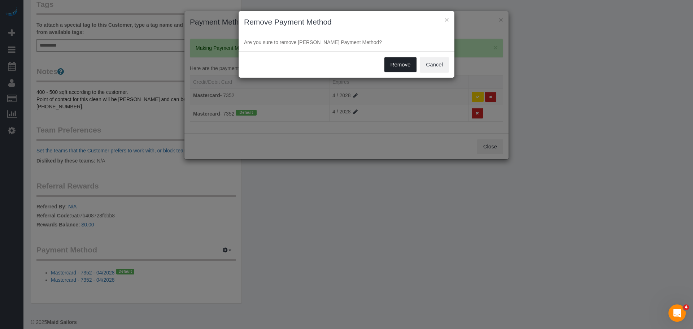
click at [336, 63] on button "Remove" at bounding box center [401, 64] width 33 height 15
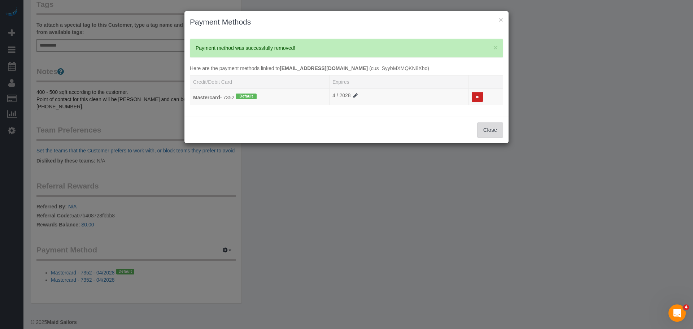
click at [336, 131] on button "Close" at bounding box center [490, 129] width 26 height 15
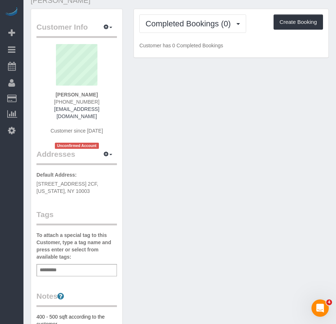
scroll to position [0, 0]
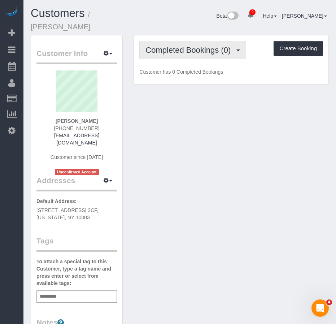
click at [185, 51] on span "Completed Bookings (0)" at bounding box center [190, 50] width 89 height 9
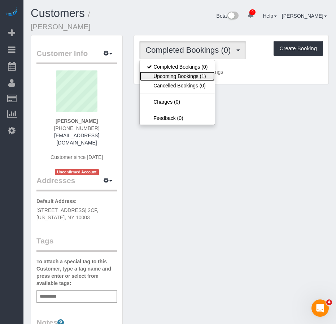
click at [179, 77] on link "Upcoming Bookings (1)" at bounding box center [177, 76] width 75 height 9
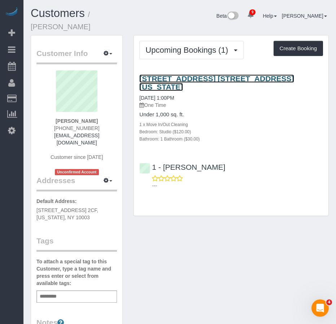
click at [178, 78] on link "[STREET_ADDRESS] [STREET_ADDRESS][US_STATE]" at bounding box center [216, 82] width 155 height 17
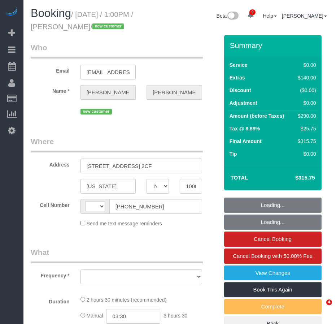
select select "NY"
select select "object:431"
select select "string:stripe-pm_1S30eP4VGloSiKo7g0pfCIko"
select select "number:60"
select select "number:90"
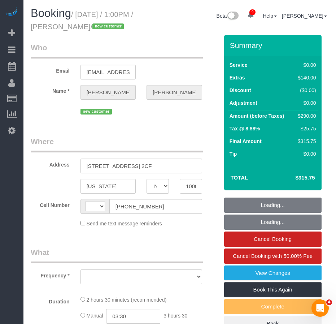
select select "number:15"
select select "number:5"
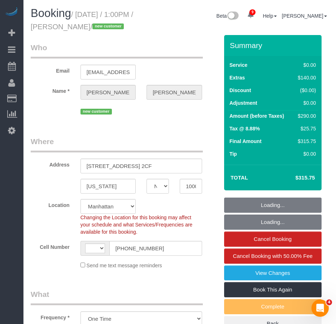
select select "object:712"
select select "string:[GEOGRAPHIC_DATA]"
select select "spot1"
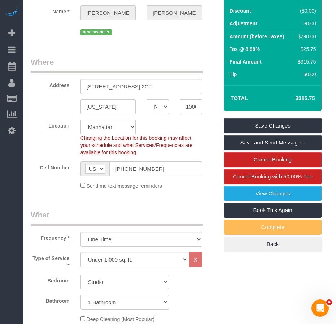
scroll to position [72, 0]
